Goal: Complete application form

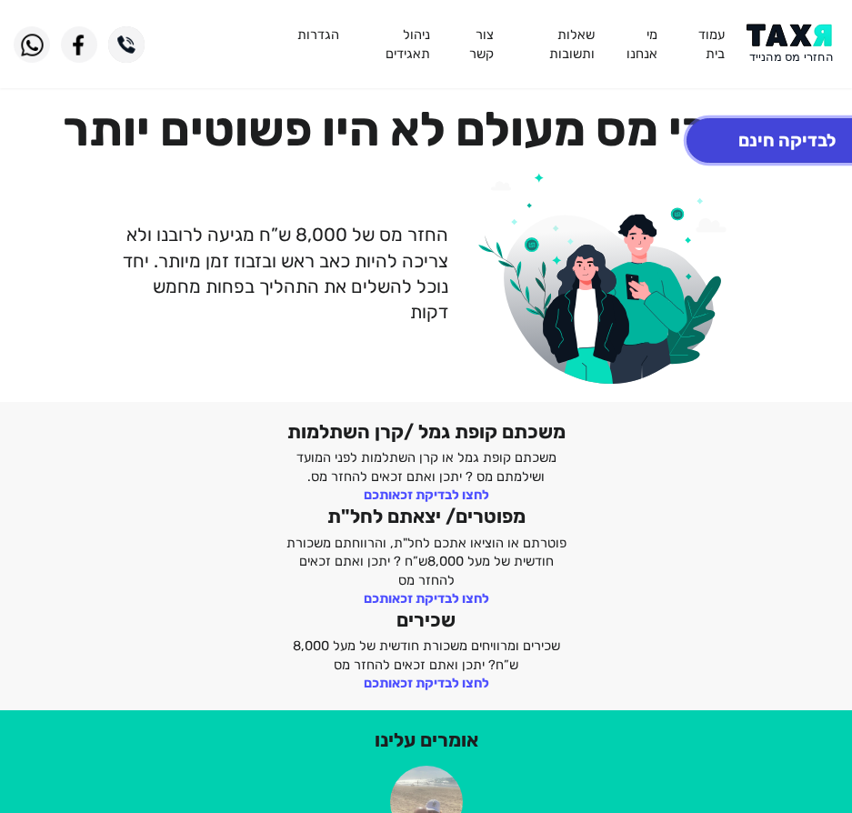
click at [772, 144] on button "לבדיקה חינם" at bounding box center [786, 140] width 201 height 45
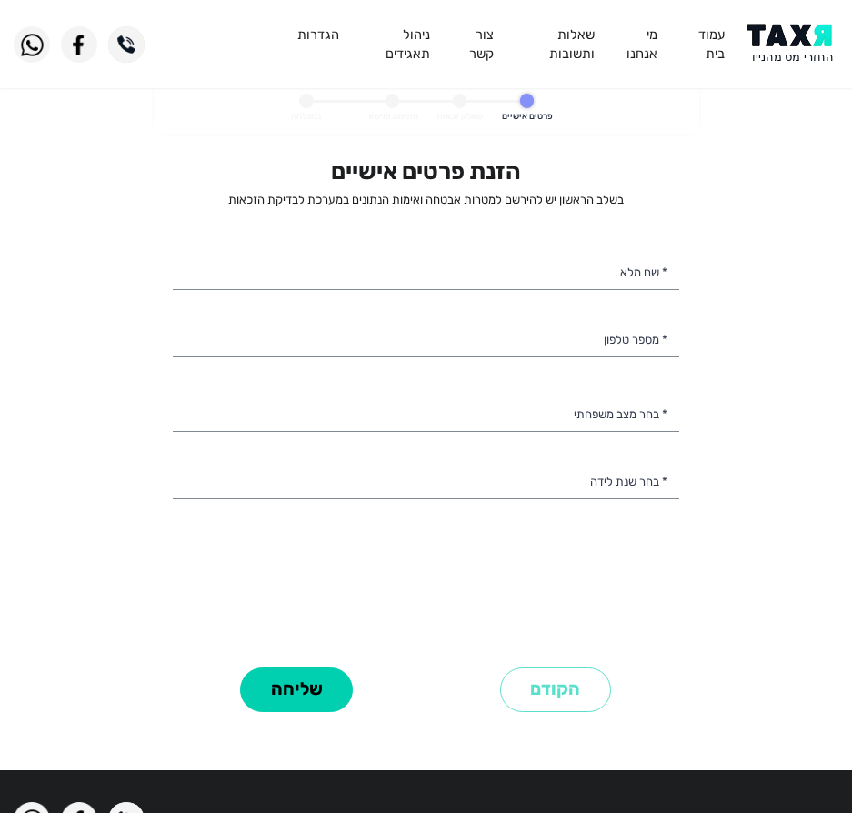
select select
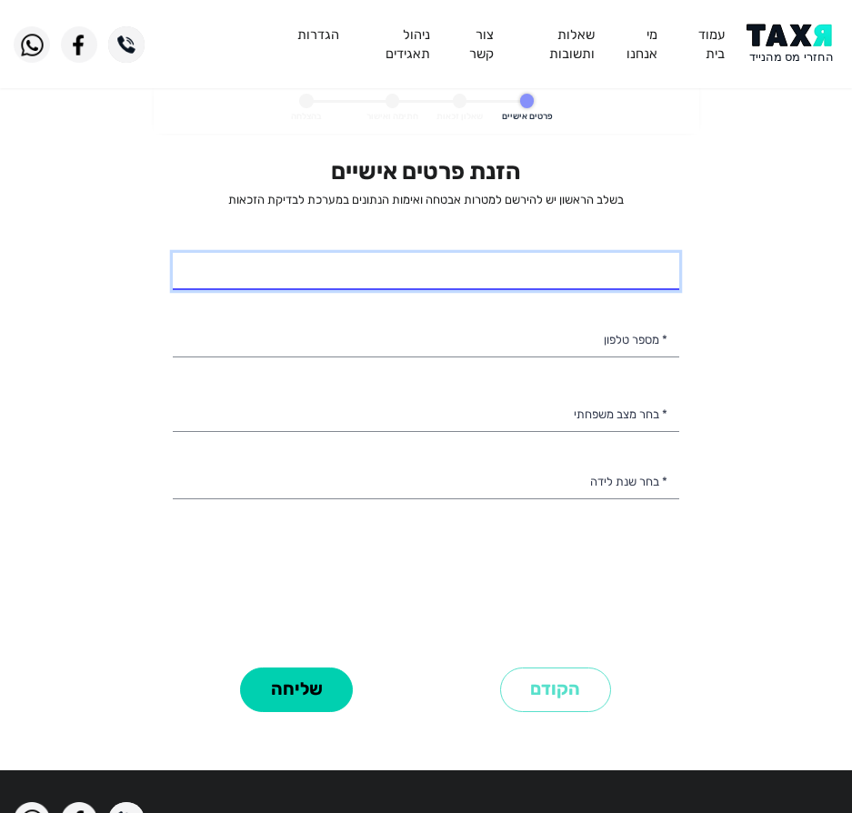
drag, startPoint x: 558, startPoint y: 251, endPoint x: 561, endPoint y: 242, distance: 9.5
click at [560, 244] on div "הזנת פרטים אישיים בשלב הראשון יש להירשם למטרות אבטחה ואימות הנתונים במערכת לבדי…" at bounding box center [426, 409] width 506 height 504
type input "אברהים גריפאת"
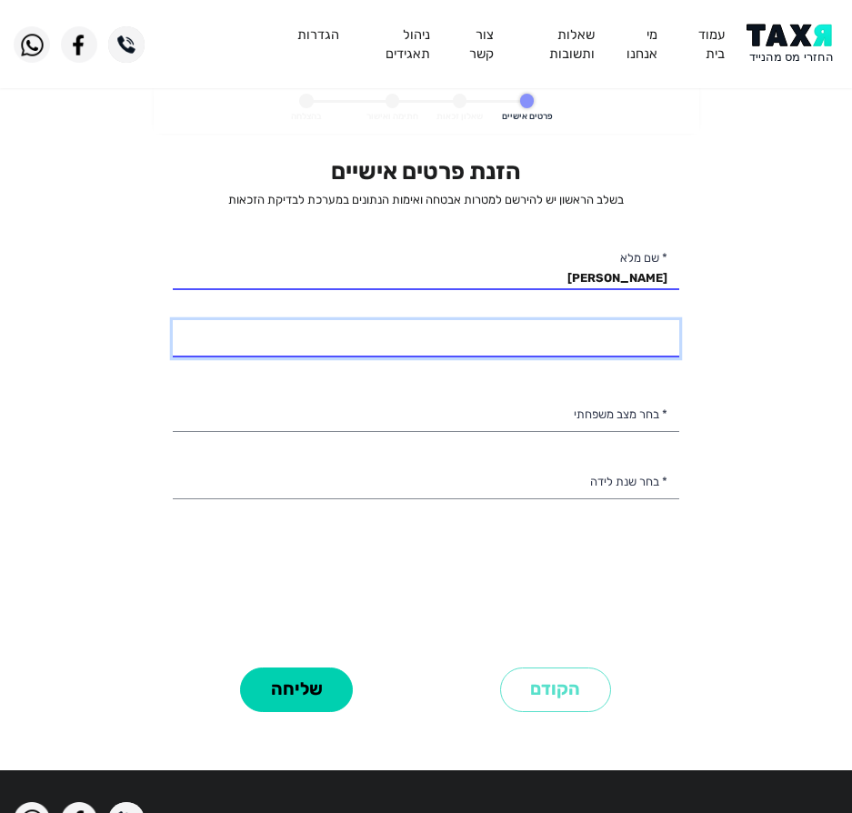
click at [525, 356] on input "* מספר טלפון" at bounding box center [426, 339] width 506 height 38
type input "052-4261922"
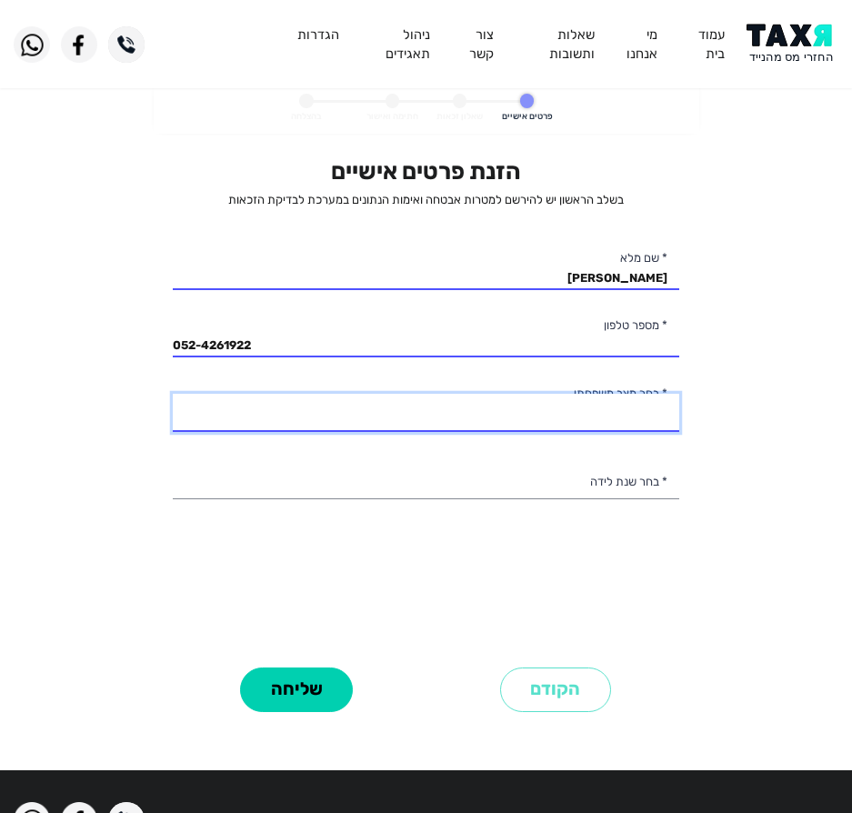
click at [565, 419] on select "רווק/ה נשוי/אה גרוש/ה אלמן/נה" at bounding box center [426, 413] width 506 height 38
select select "1: Single"
click at [173, 394] on select "רווק/ה נשוי/אה גרוש/ה אלמן/נה" at bounding box center [426, 413] width 506 height 38
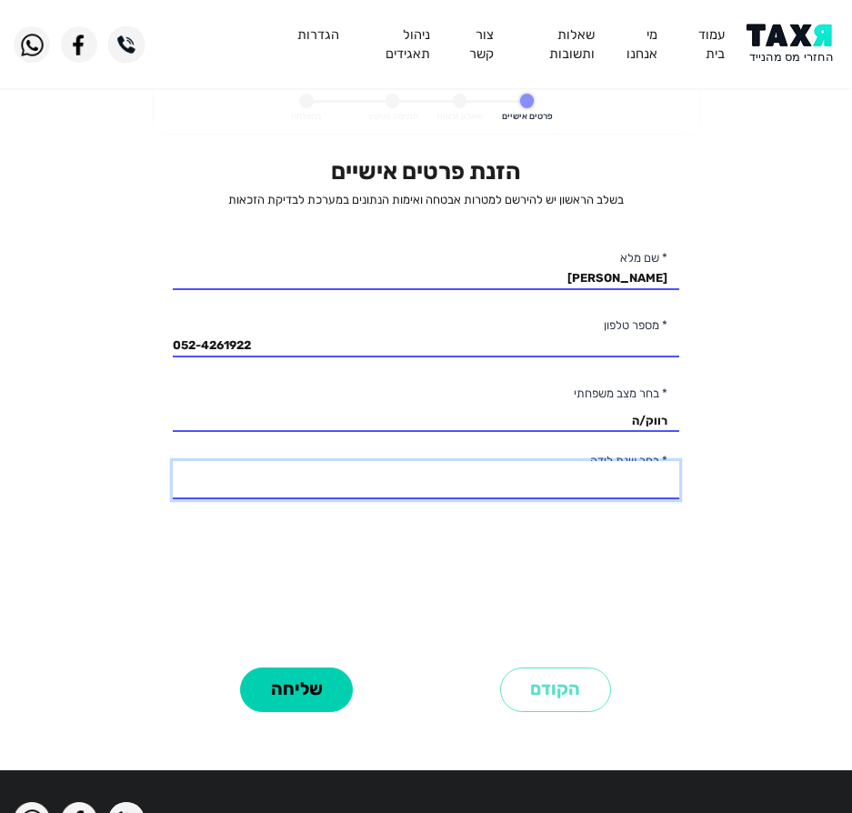
click at [594, 481] on select "2003 2002 2001 2000 1999 1998 1997 1996 1995 1994 1993 1992 1991 1990 1989 1988…" at bounding box center [426, 480] width 506 height 38
select select "7: 1997"
click at [173, 461] on select "2003 2002 2001 2000 1999 1998 1997 1996 1995 1994 1993 1992 1991 1990 1989 1988…" at bounding box center [426, 480] width 506 height 38
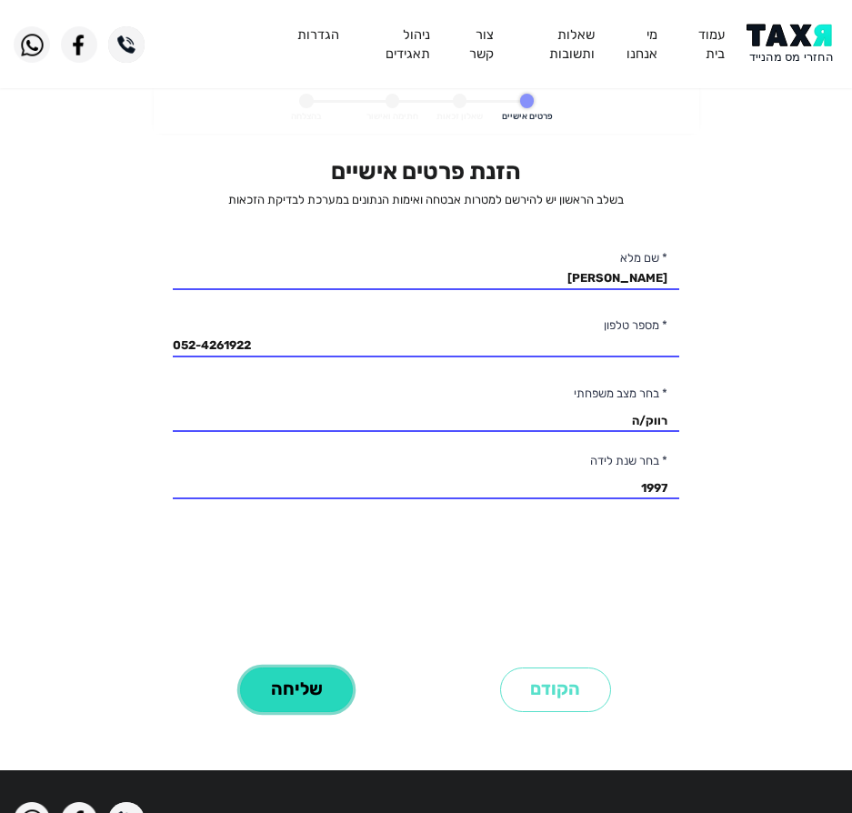
click at [315, 699] on button "שליחה" at bounding box center [296, 689] width 113 height 45
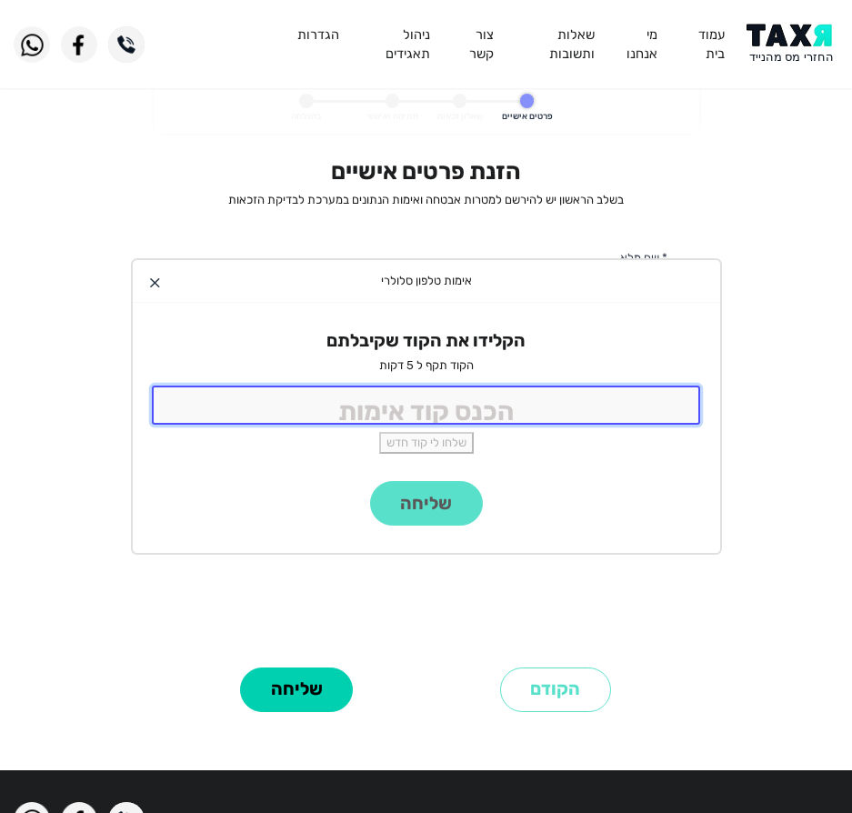
click at [463, 414] on input "tel" at bounding box center [426, 404] width 549 height 39
type input "9988"
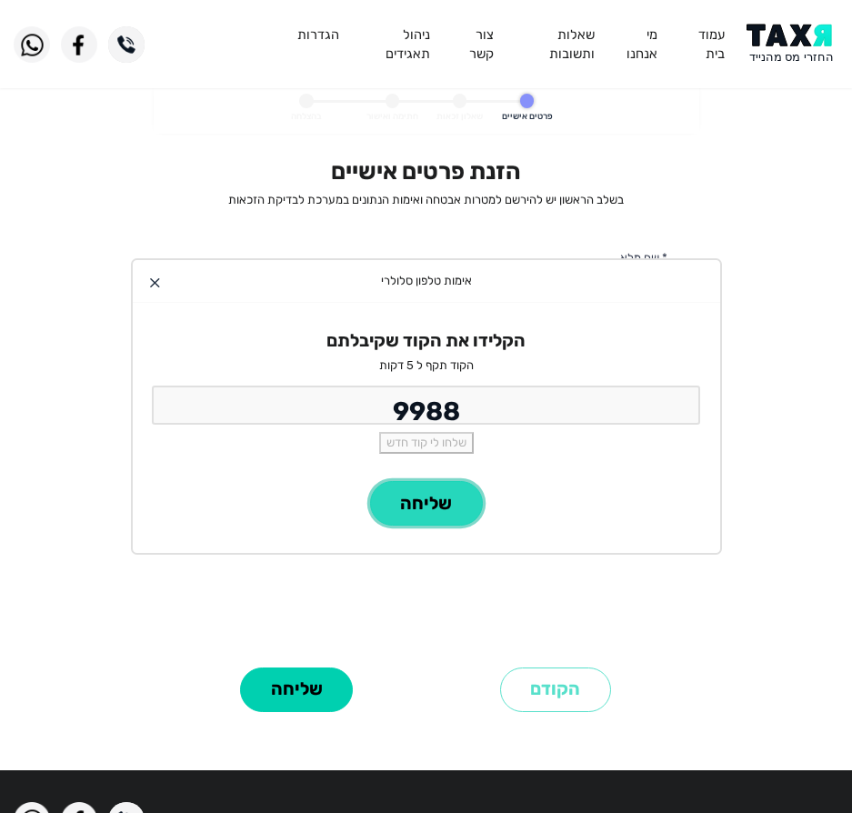
click at [429, 514] on button "שליחה" at bounding box center [426, 503] width 113 height 45
